Goal: Navigation & Orientation: Find specific page/section

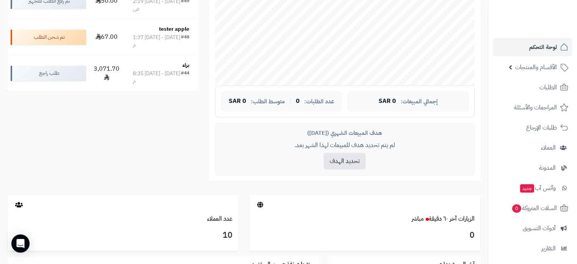
scroll to position [304, 0]
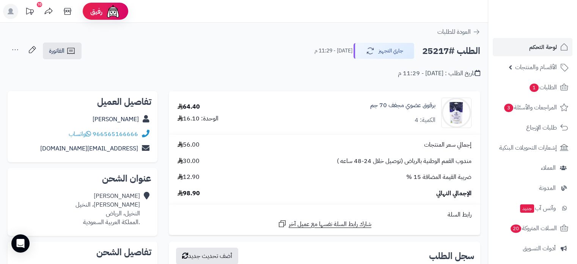
scroll to position [38, 0]
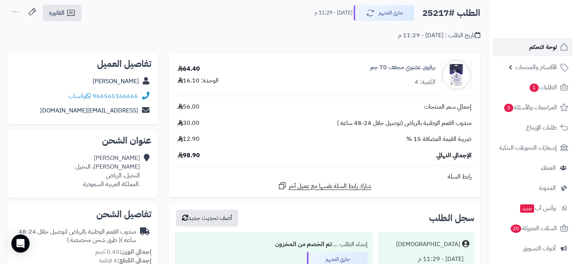
click at [548, 46] on span "لوحة التحكم" at bounding box center [543, 47] width 28 height 11
